Goal: Task Accomplishment & Management: Manage account settings

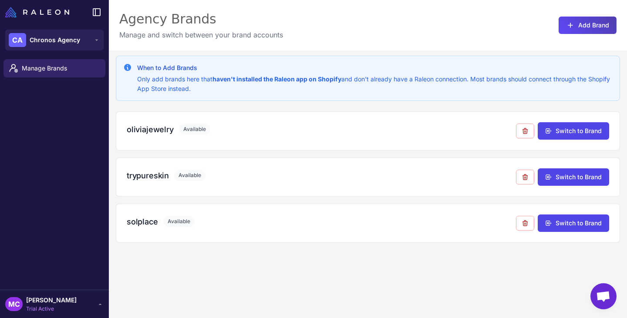
click at [76, 302] on div "MC Miles Camomot Trial Active" at bounding box center [54, 304] width 98 height 17
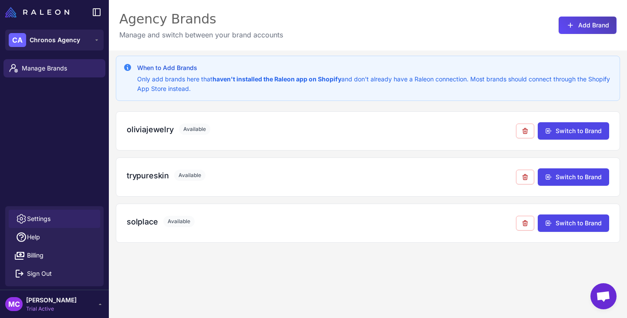
click at [41, 217] on span "Settings" at bounding box center [39, 219] width 24 height 10
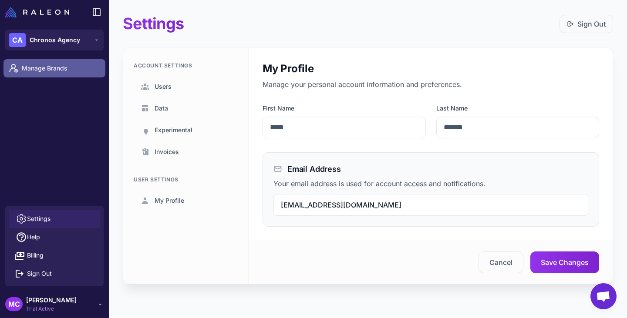
click at [42, 71] on span "Manage Brands" at bounding box center [60, 69] width 77 height 10
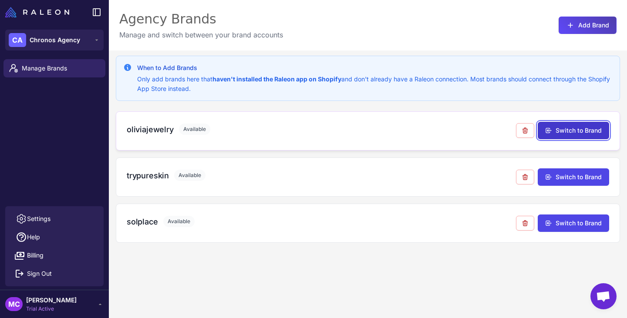
click at [569, 129] on button "Switch to Brand" at bounding box center [573, 130] width 71 height 17
